Goal: Register for event/course

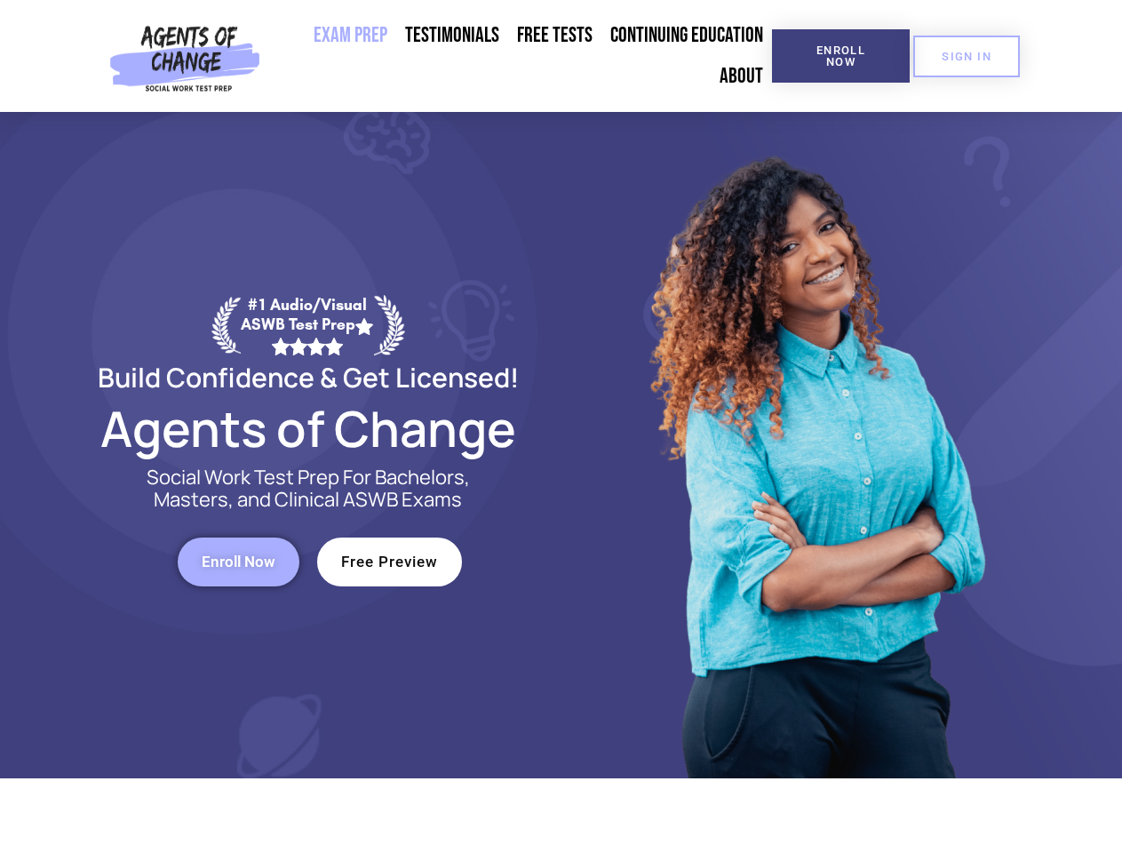
click at [562, 427] on div at bounding box center [815, 445] width 507 height 667
click at [841, 56] on span "Enroll Now" at bounding box center [841, 55] width 81 height 23
click at [967, 56] on span "SIGN IN" at bounding box center [967, 57] width 50 height 12
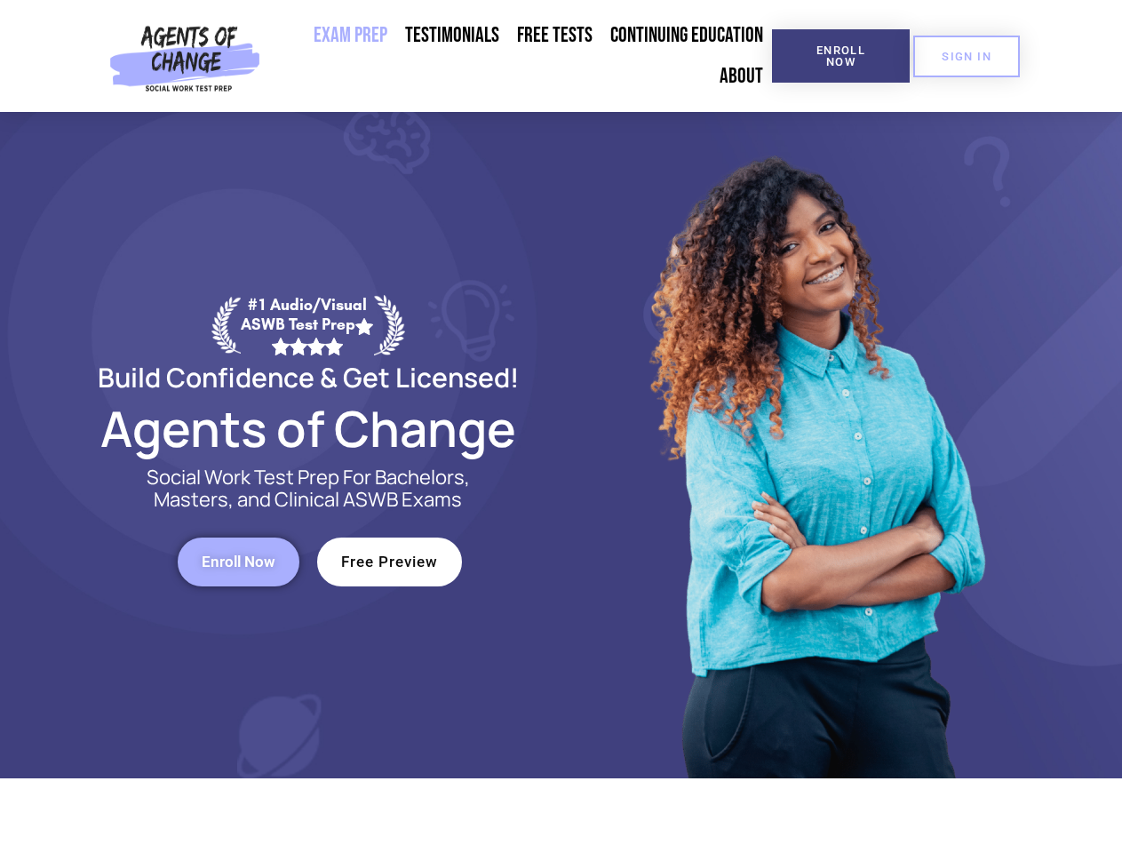
click at [238, 562] on span "Enroll Now" at bounding box center [239, 562] width 74 height 15
click at [389, 562] on span "Free Preview" at bounding box center [389, 562] width 97 height 15
